Goal: Navigation & Orientation: Understand site structure

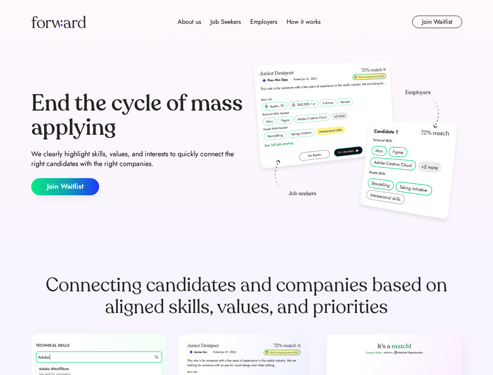
click at [246, 187] on div "End the cycle of mass applying We clearly highlight skills, values, and interes…" at bounding box center [246, 143] width 431 height 168
click at [247, 22] on div "About us Job Seekers Employers How it works" at bounding box center [248, 21] width 307 height 9
click at [59, 22] on img at bounding box center [58, 22] width 55 height 12
click at [249, 22] on div "About us Job Seekers Employers How it works" at bounding box center [248, 21] width 307 height 9
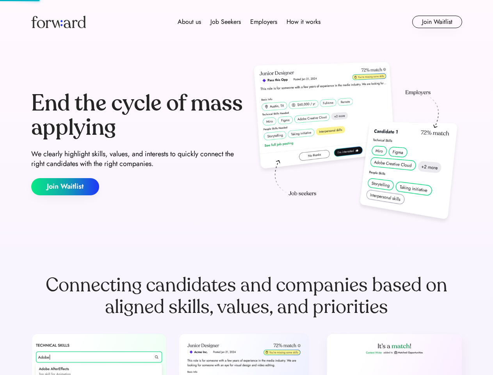
click at [189, 22] on div "About us" at bounding box center [189, 21] width 23 height 9
click at [226, 22] on div "Job Seekers" at bounding box center [225, 21] width 30 height 9
click at [263, 22] on div "Employers" at bounding box center [263, 21] width 27 height 9
click at [303, 22] on div "How it works" at bounding box center [303, 21] width 34 height 9
click at [437, 22] on button "Join Waitlist" at bounding box center [437, 22] width 50 height 12
